Goal: Task Accomplishment & Management: Manage account settings

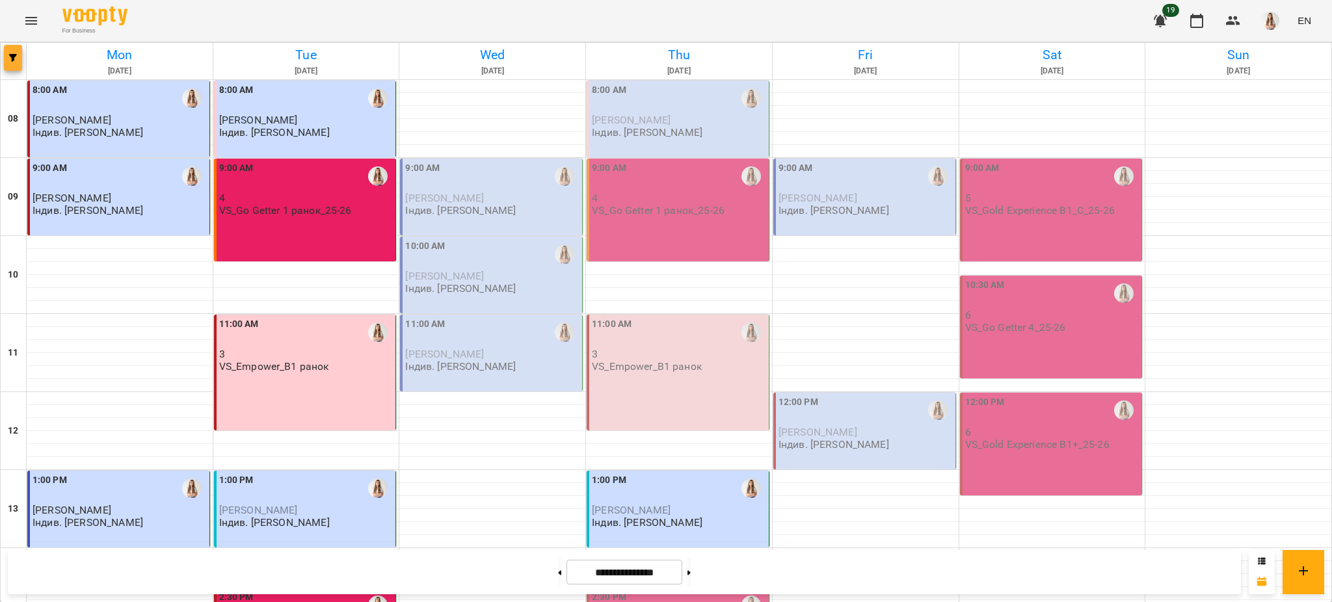
click at [16, 54] on icon "button" at bounding box center [13, 58] width 8 height 8
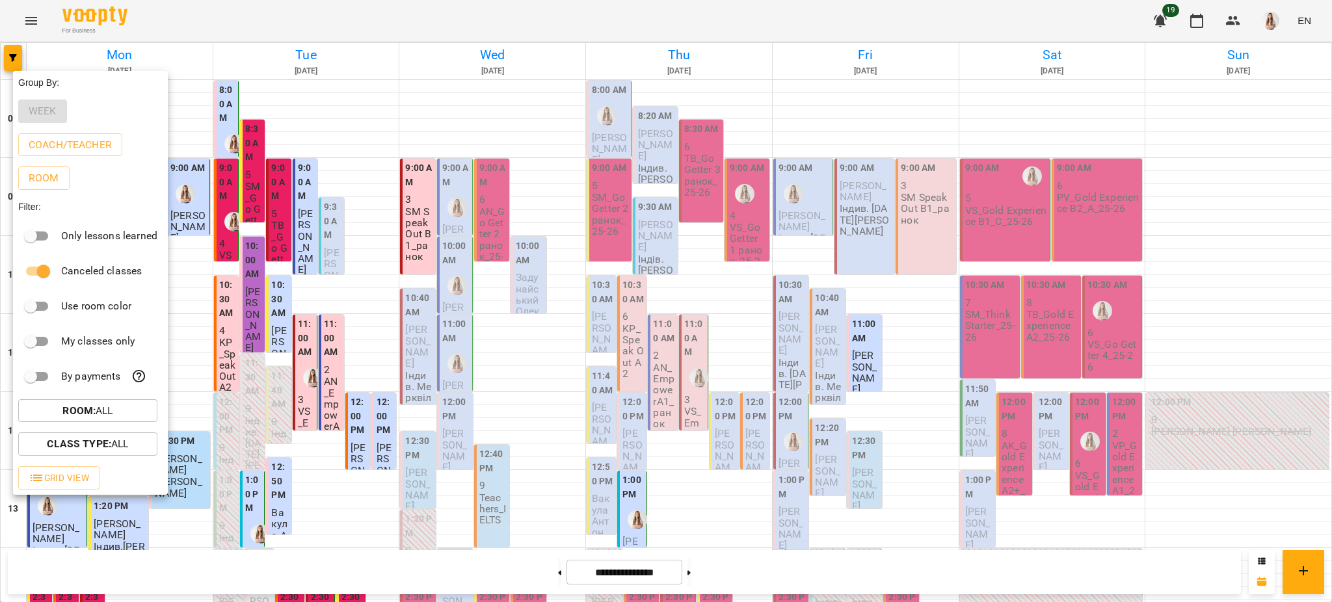
click at [536, 27] on div at bounding box center [666, 301] width 1332 height 602
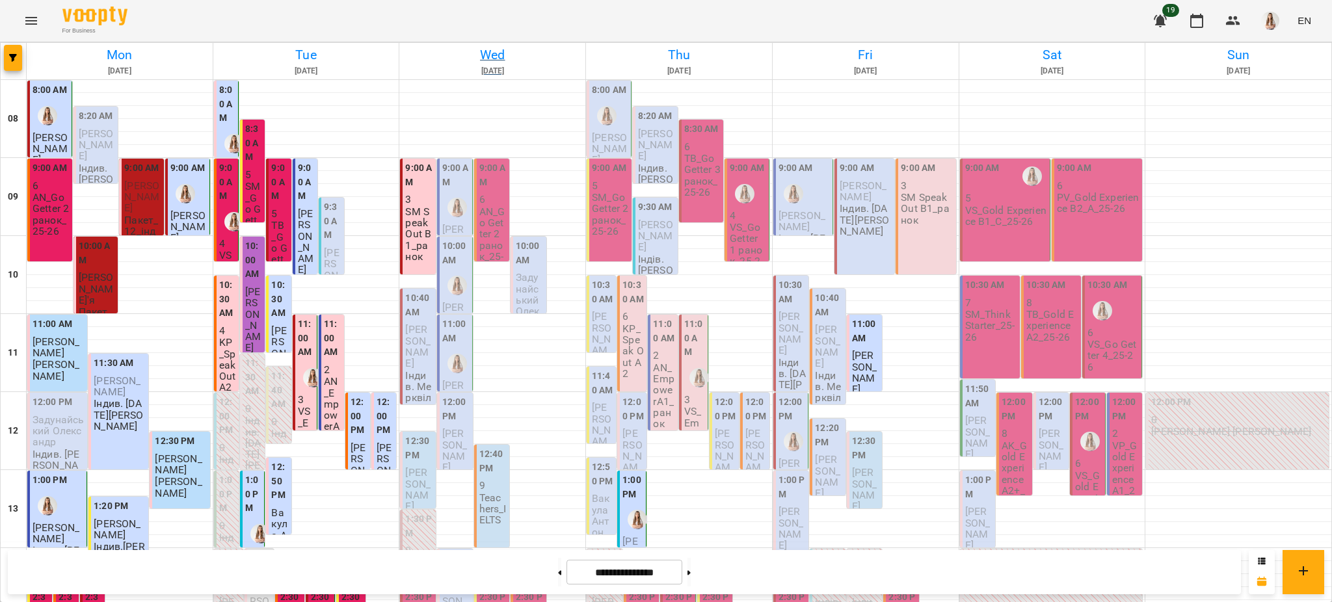
click at [497, 51] on h6 "Wed" at bounding box center [492, 55] width 182 height 20
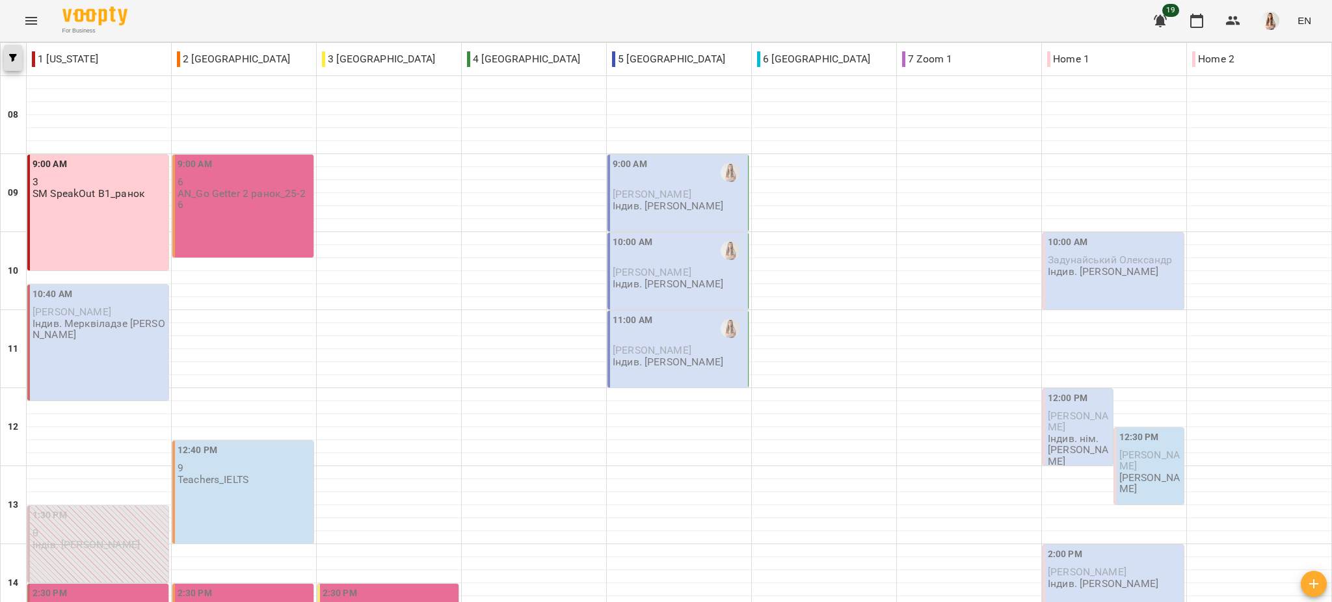
click at [12, 54] on icon "button" at bounding box center [13, 58] width 8 height 8
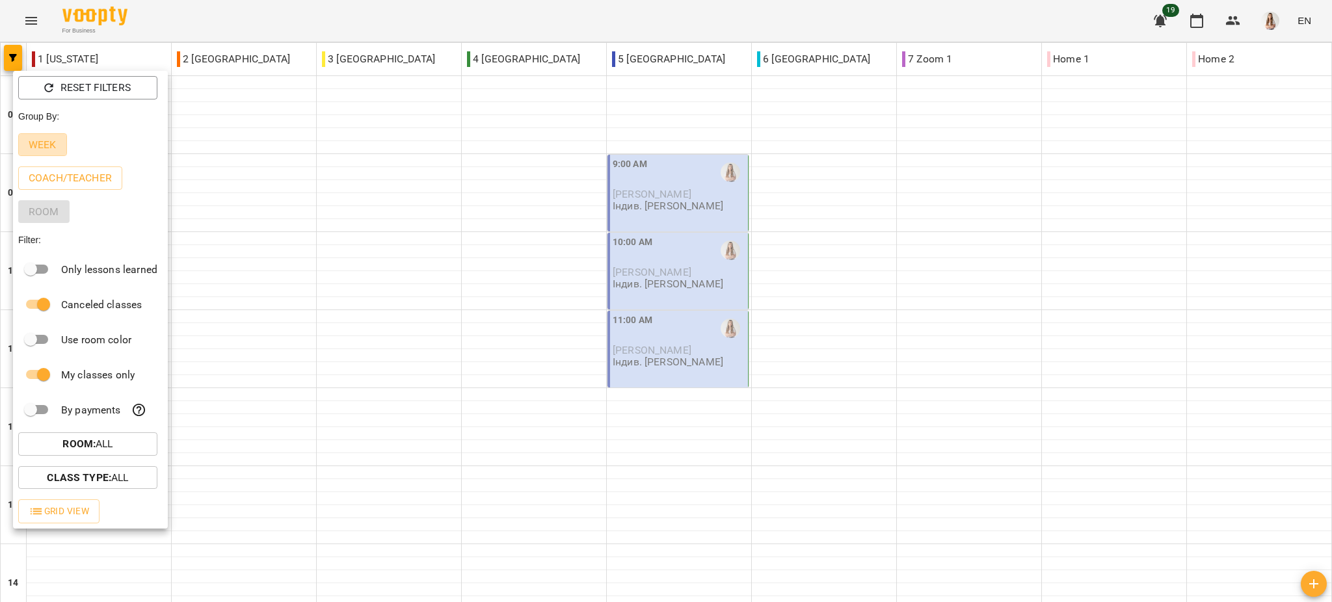
click at [42, 150] on p "Week" at bounding box center [43, 145] width 28 height 16
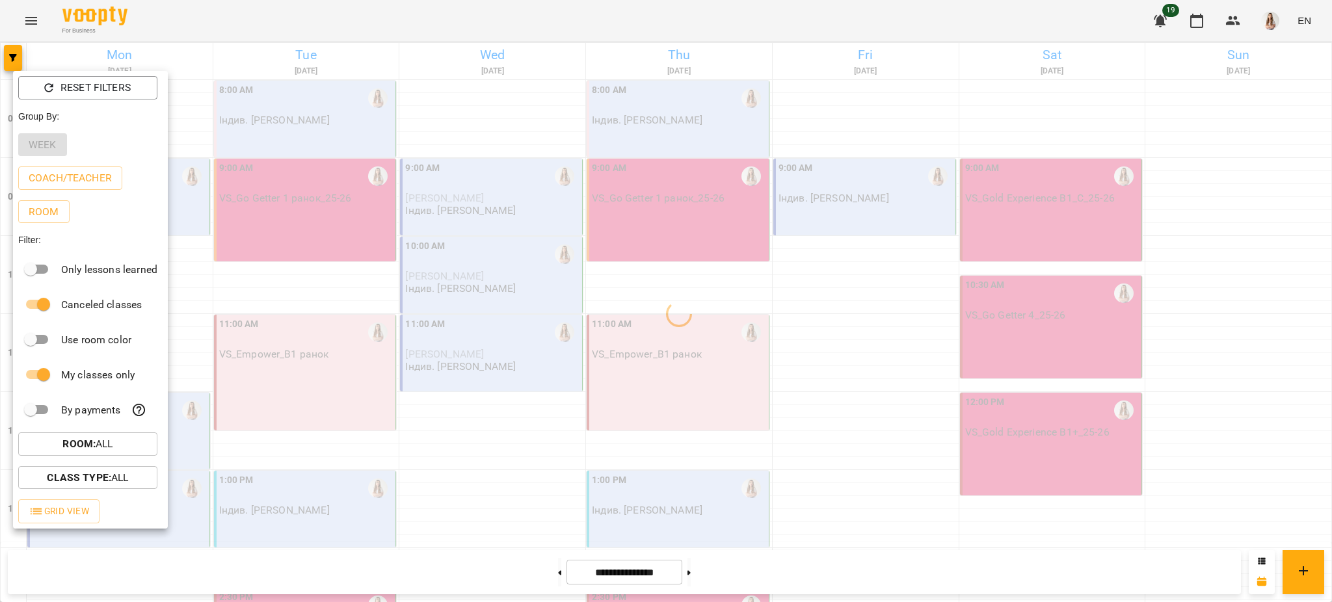
click at [308, 13] on div at bounding box center [666, 301] width 1332 height 602
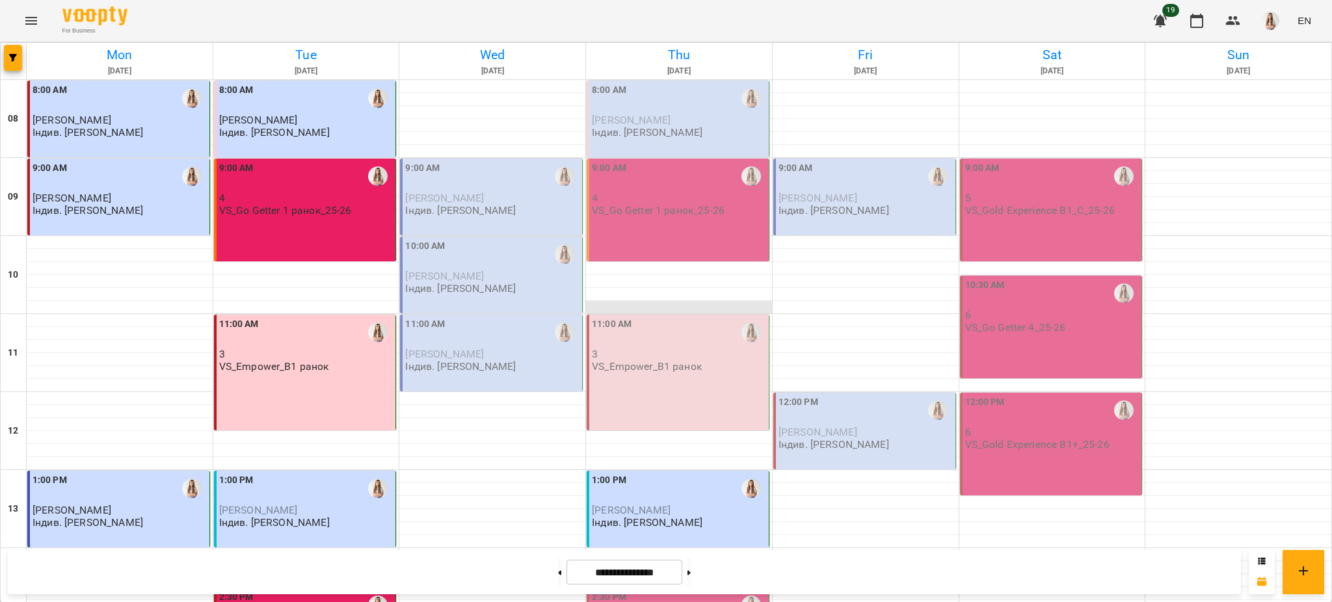
scroll to position [520, 0]
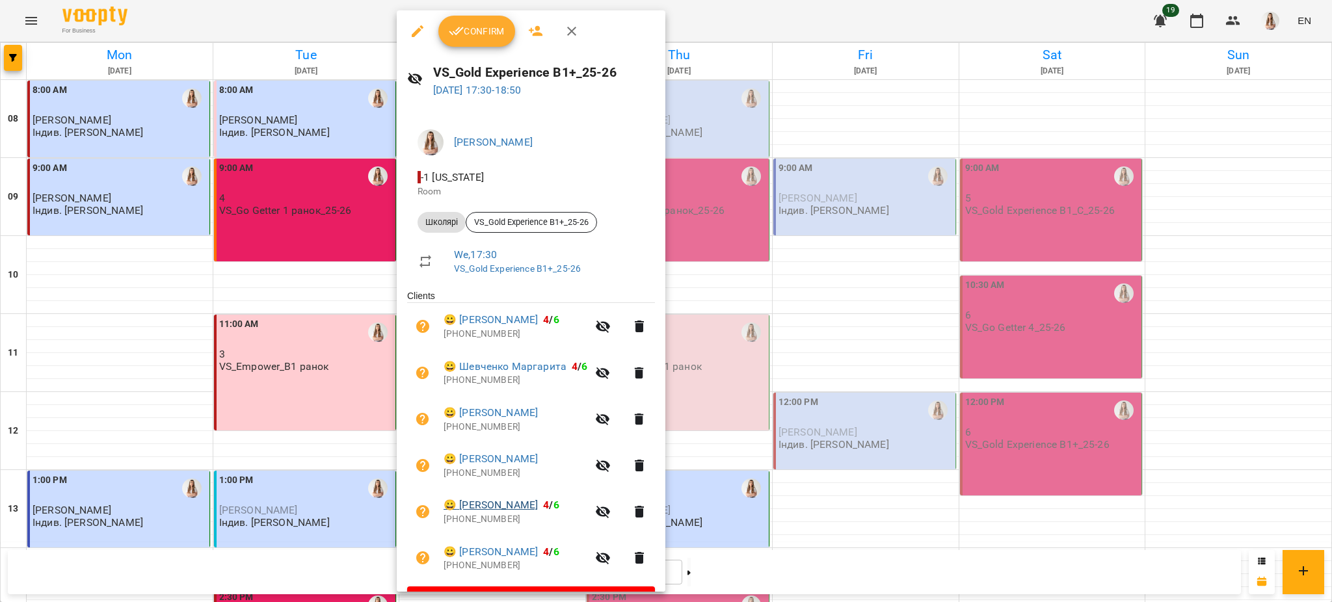
scroll to position [34, 0]
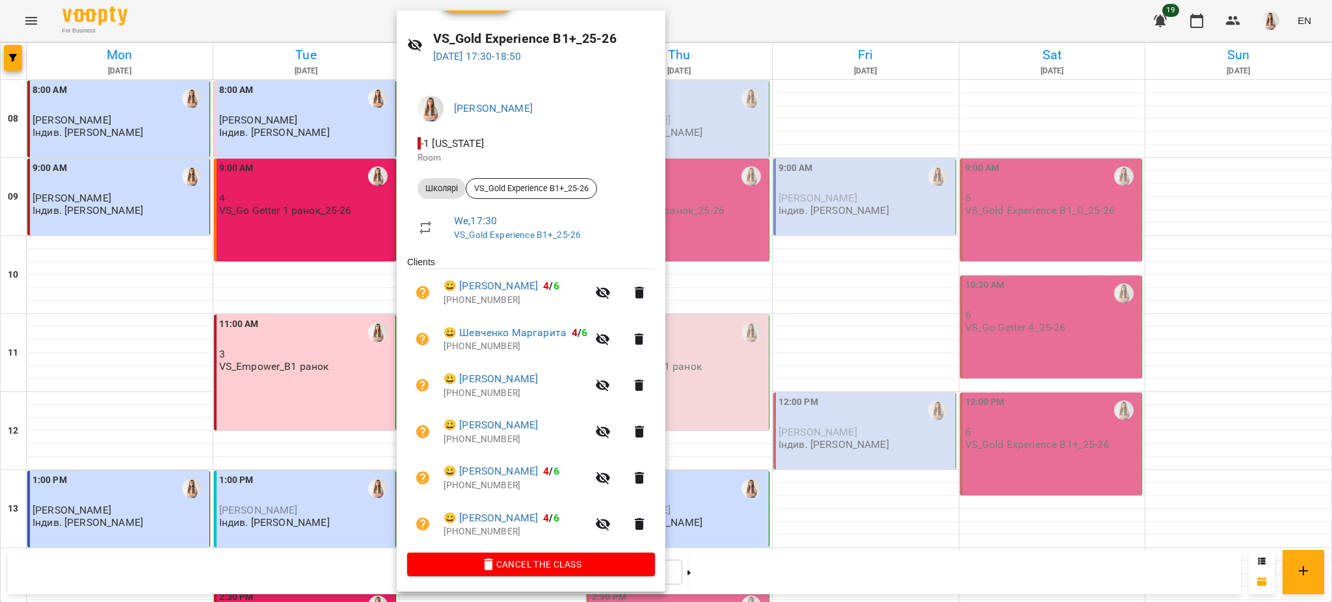
click at [805, 224] on div at bounding box center [666, 301] width 1332 height 602
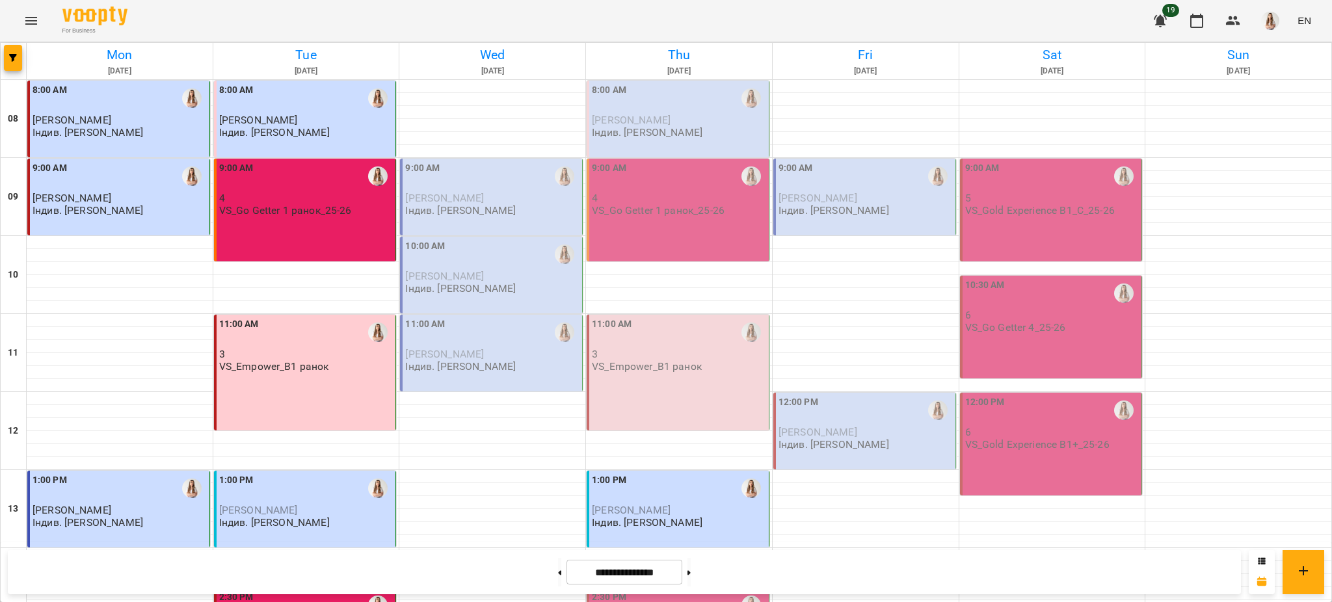
scroll to position [0, 0]
click at [558, 579] on button at bounding box center [559, 572] width 3 height 29
type input "**********"
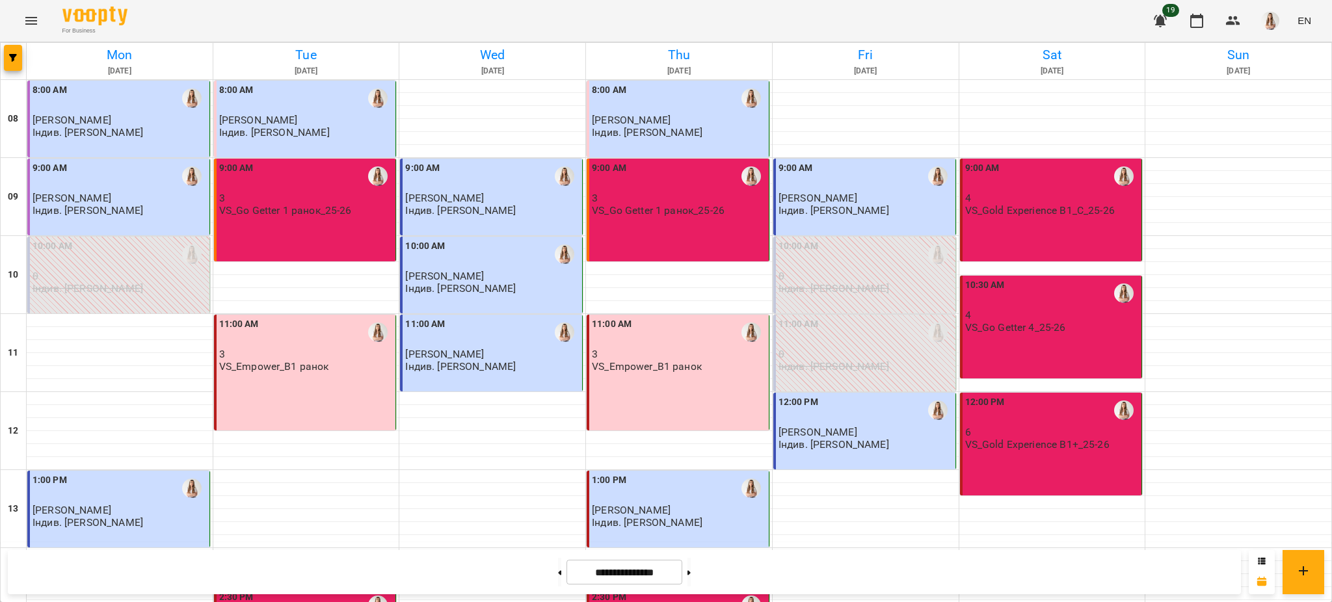
scroll to position [86, 0]
click at [996, 393] on div "12:00 PM 6 VS_Gold Experience B1+_25-26" at bounding box center [1051, 444] width 183 height 103
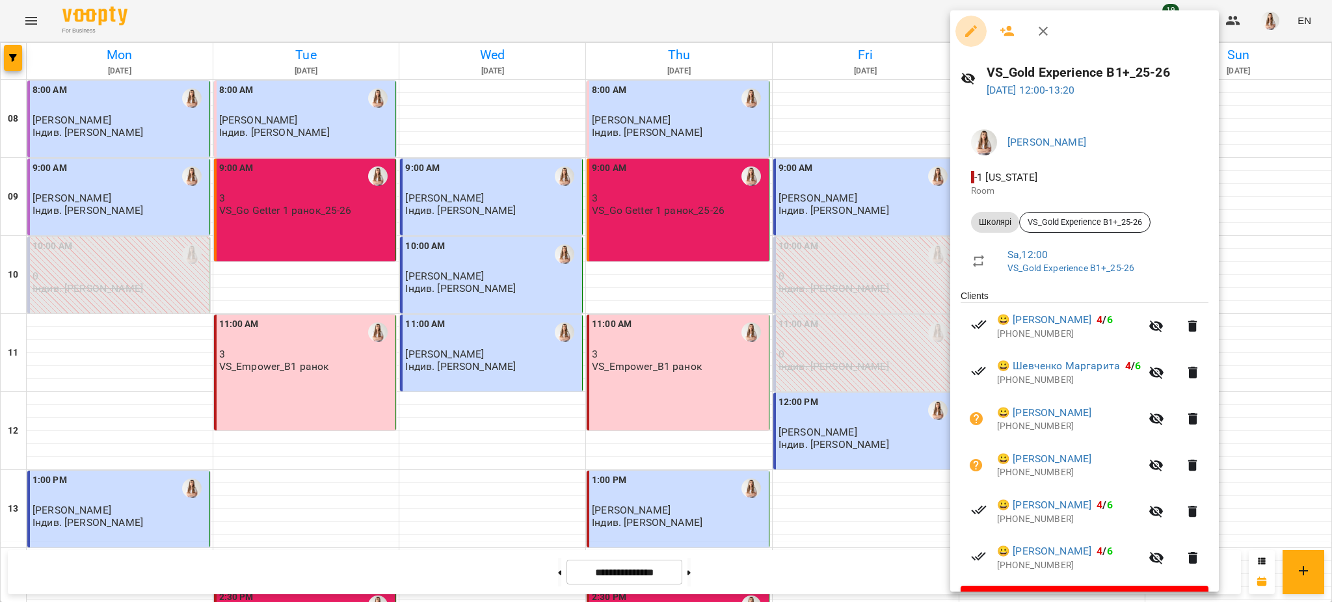
click at [963, 31] on icon "button" at bounding box center [971, 31] width 16 height 16
